Goal: Information Seeking & Learning: Learn about a topic

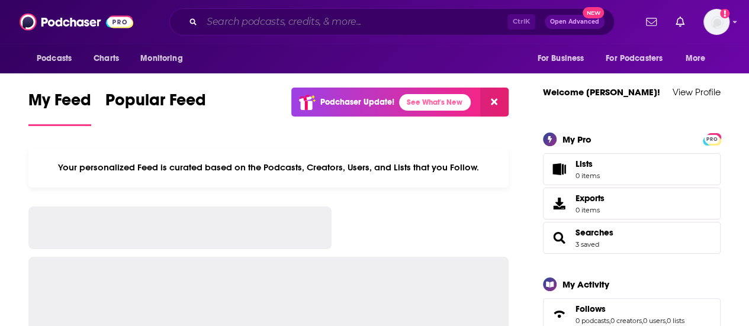
click at [284, 23] on input "Search podcasts, credits, & more..." at bounding box center [354, 21] width 305 height 19
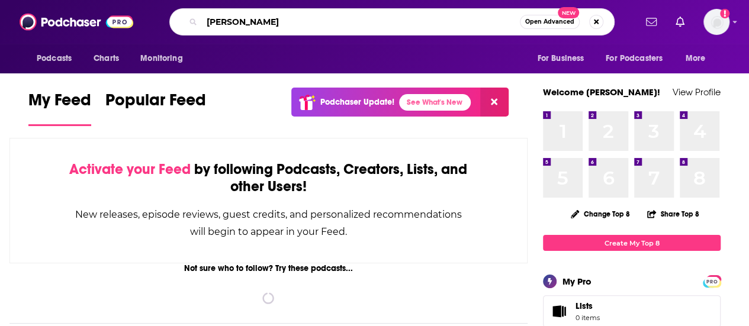
type input "[PERSON_NAME]"
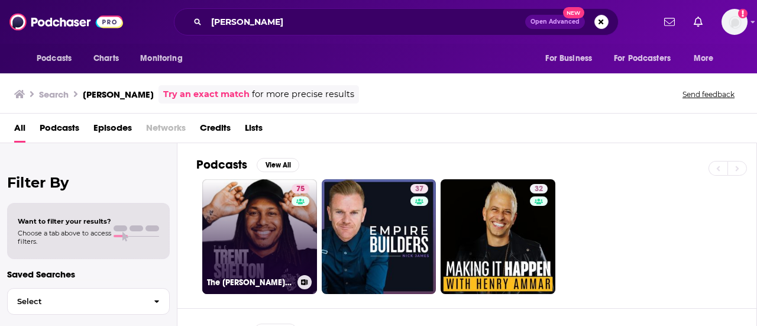
click at [244, 246] on link "75 The [PERSON_NAME] Podcast" at bounding box center [259, 236] width 115 height 115
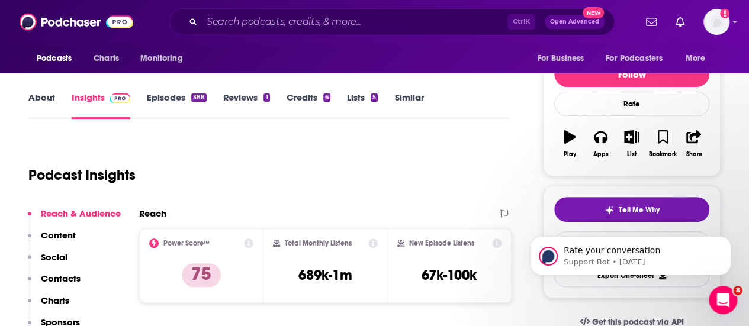
scroll to position [84, 0]
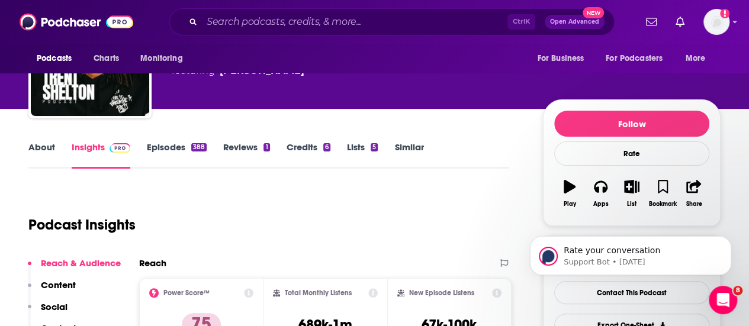
click at [49, 150] on link "About" at bounding box center [41, 154] width 27 height 27
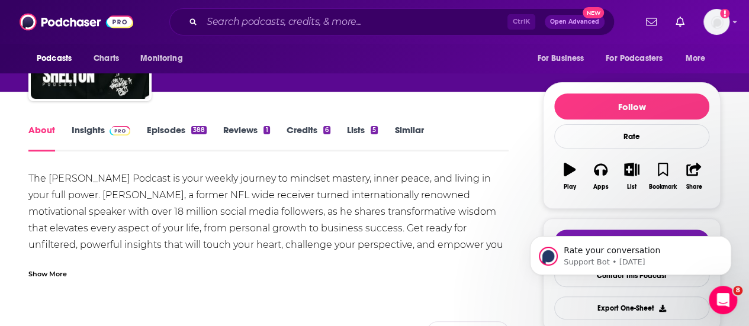
scroll to position [102, 0]
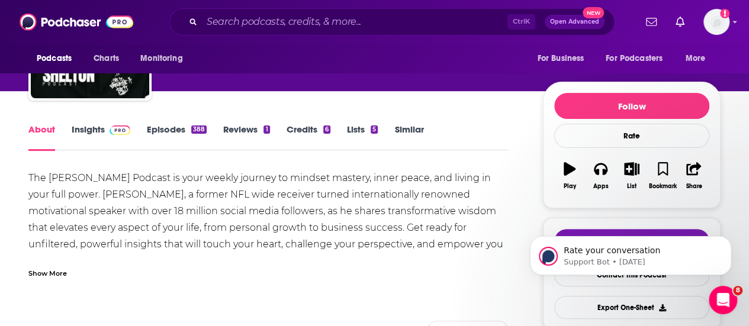
click at [353, 191] on div "The [PERSON_NAME] Podcast is your weekly journey to mindset mastery, inner peac…" at bounding box center [268, 219] width 480 height 99
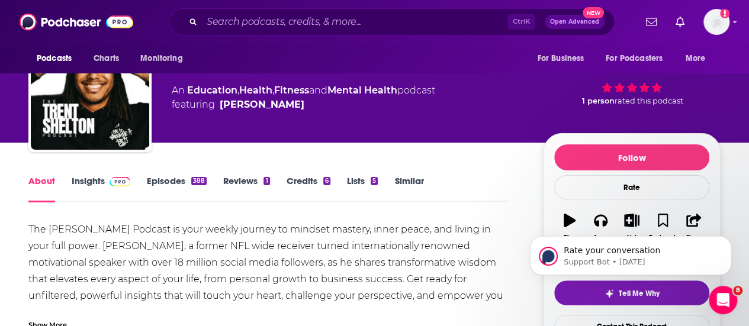
scroll to position [73, 0]
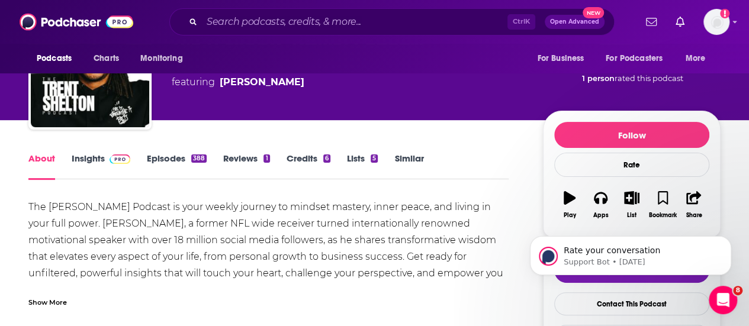
click at [92, 162] on link "Insights" at bounding box center [101, 166] width 59 height 27
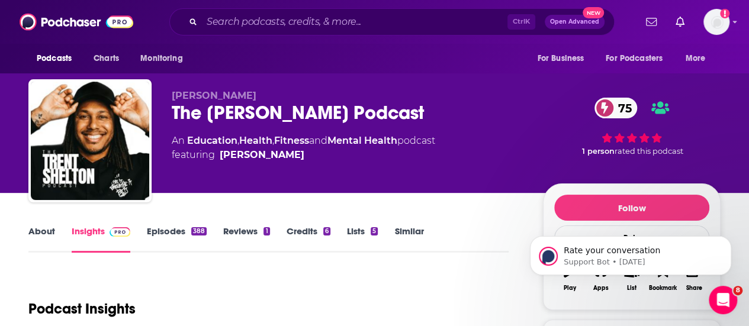
drag, startPoint x: 311, startPoint y: 158, endPoint x: 171, endPoint y: 115, distance: 146.6
click at [171, 115] on div "[PERSON_NAME] The [PERSON_NAME] Podcast 75 An Education , Health , Fitness and …" at bounding box center [374, 143] width 692 height 128
click at [173, 94] on span "[PERSON_NAME]" at bounding box center [214, 95] width 85 height 11
click at [727, 240] on icon "Dismiss notification" at bounding box center [727, 239] width 4 height 4
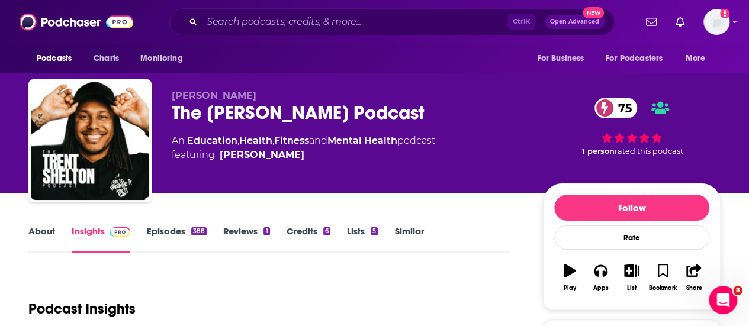
drag, startPoint x: 304, startPoint y: 156, endPoint x: 175, endPoint y: 117, distance: 134.8
click at [175, 117] on div "[PERSON_NAME] The [PERSON_NAME] Podcast 75 An Education , Health , Fitness and …" at bounding box center [348, 137] width 352 height 95
click at [317, 173] on div "[PERSON_NAME] The [PERSON_NAME] Podcast 75 An Education , Health , Fitness and …" at bounding box center [348, 137] width 352 height 95
